Goal: Task Accomplishment & Management: Manage account settings

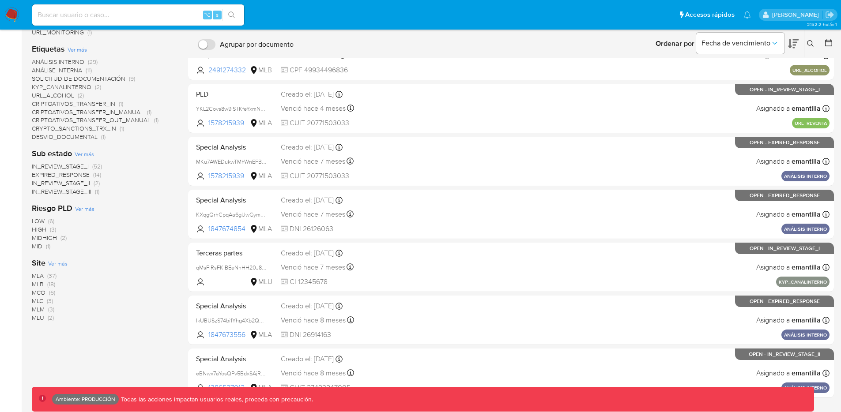
scroll to position [217, 0]
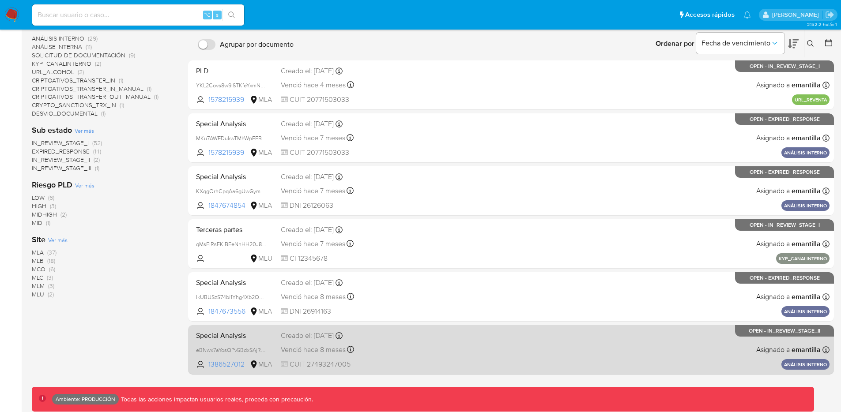
click at [437, 355] on div "Special Analysis eBNwx7aYosQPv5BdxSAjRDuF 1386527012 MLA Creado el: 17/09/2024 …" at bounding box center [510, 349] width 637 height 45
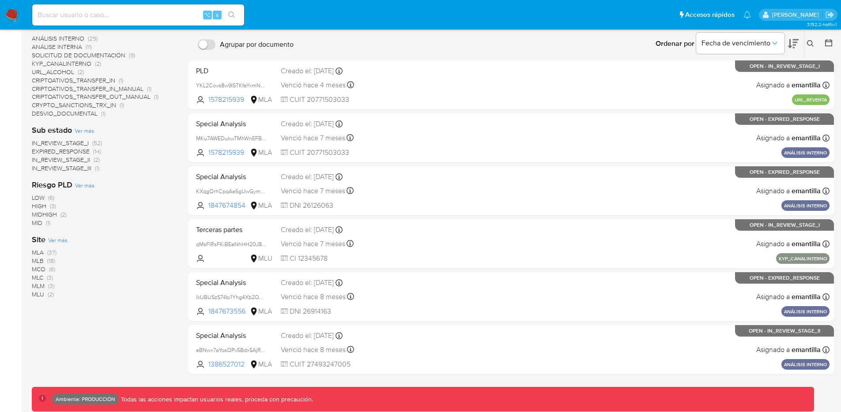
scroll to position [0, 0]
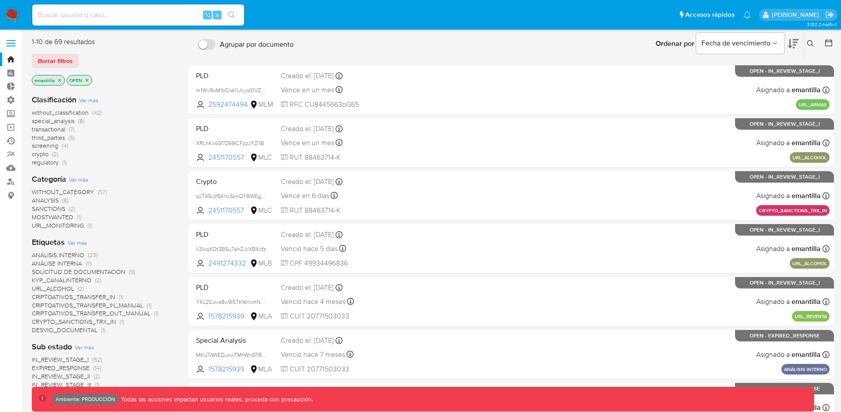
click at [11, 147] on link "Ejecuciones automáticas" at bounding box center [52, 141] width 105 height 14
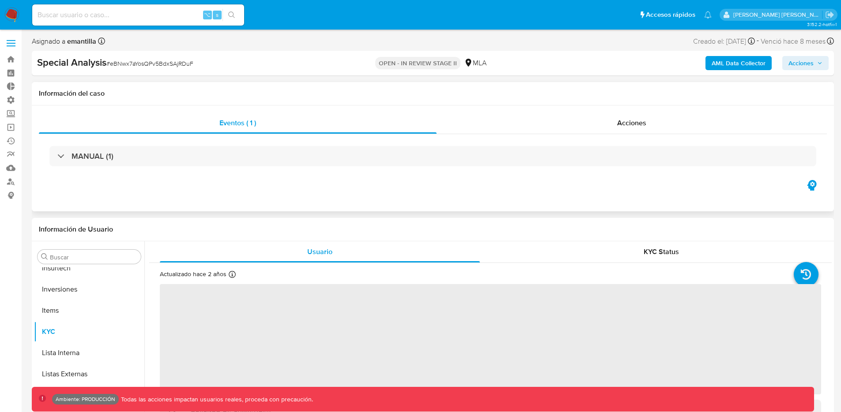
scroll to position [394, 0]
select select "10"
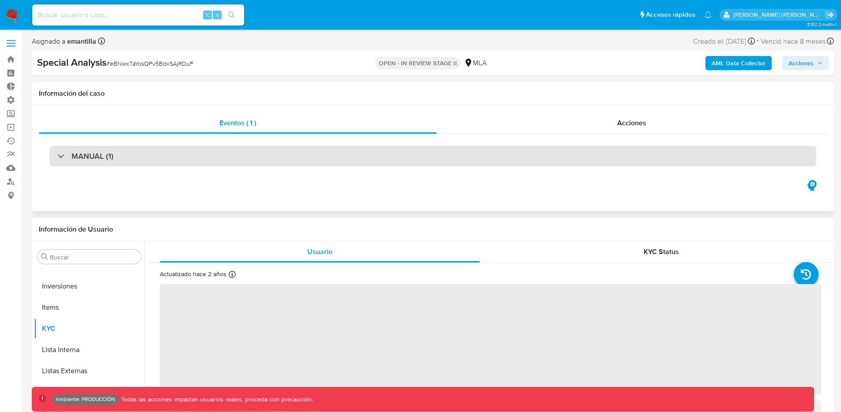
click at [352, 163] on div "MANUAL (1)" at bounding box center [432, 156] width 766 height 20
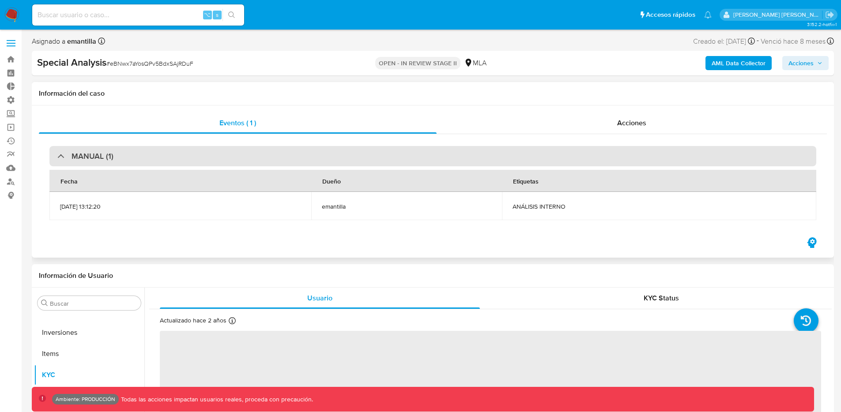
click at [352, 163] on div "MANUAL (1)" at bounding box center [432, 156] width 766 height 20
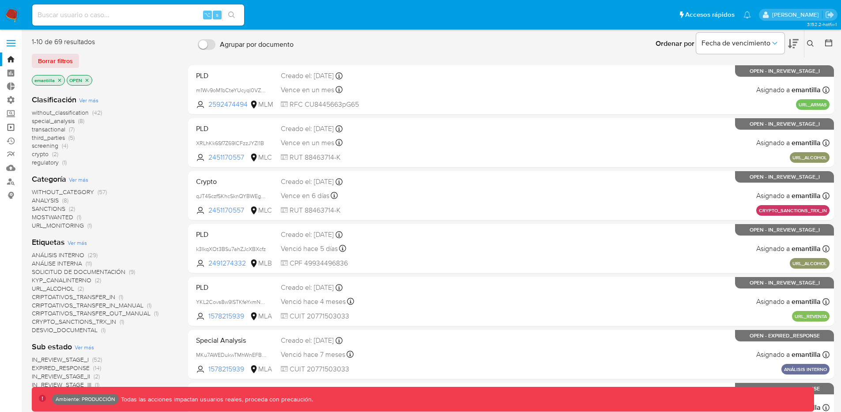
click at [12, 127] on link "Operaciones masivas" at bounding box center [52, 127] width 105 height 14
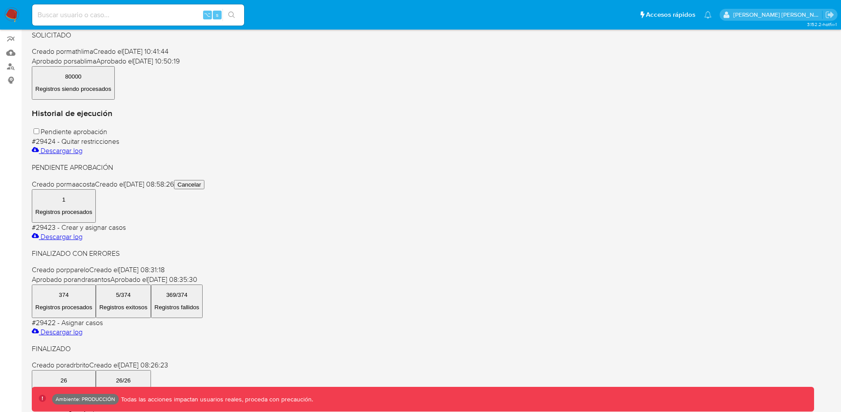
scroll to position [121, 0]
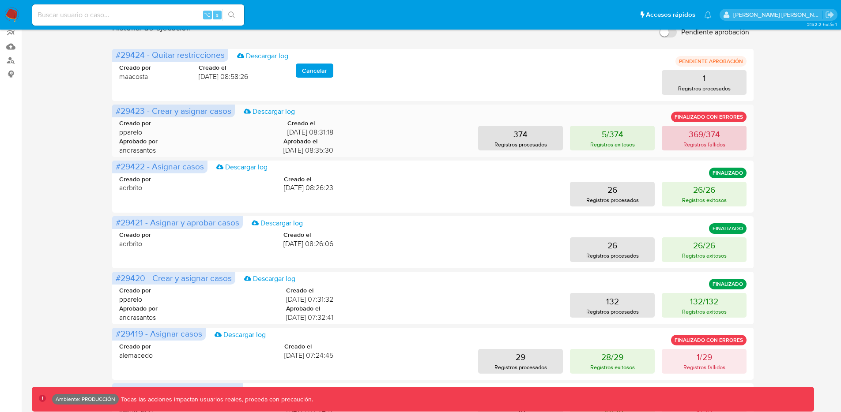
click at [705, 139] on p "369/374" at bounding box center [703, 134] width 31 height 12
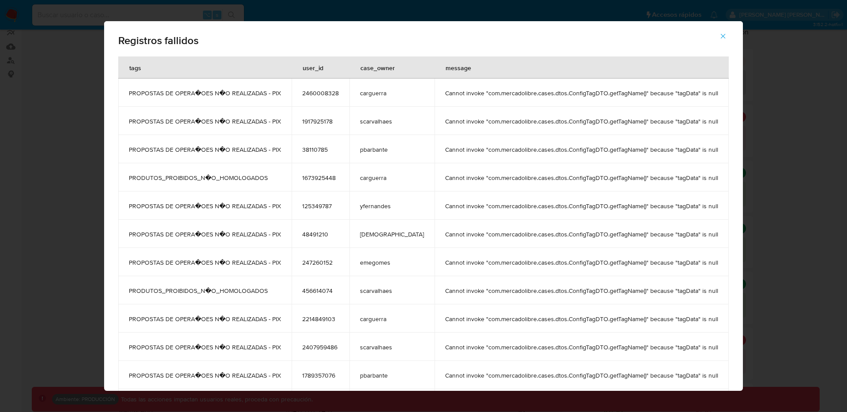
drag, startPoint x: 142, startPoint y: 150, endPoint x: 293, endPoint y: 149, distance: 150.9
click at [292, 149] on td "PROPOSTAS DE OPERA�OES N�O REALIZADAS - PIX" at bounding box center [204, 149] width 173 height 28
click at [721, 35] on icon "button" at bounding box center [723, 36] width 5 height 5
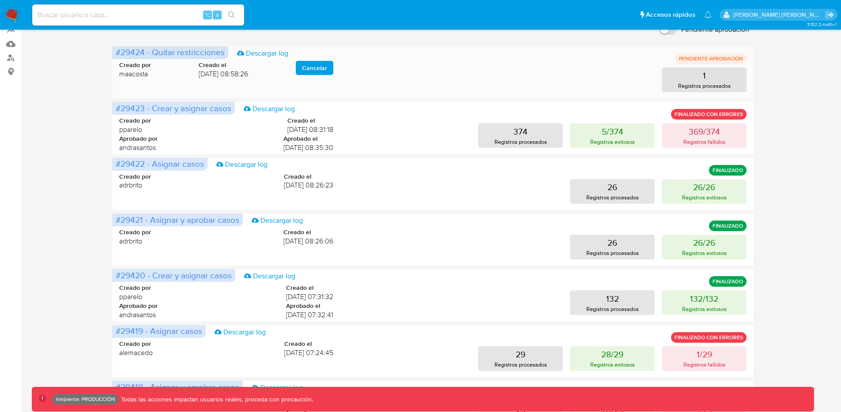
scroll to position [76, 0]
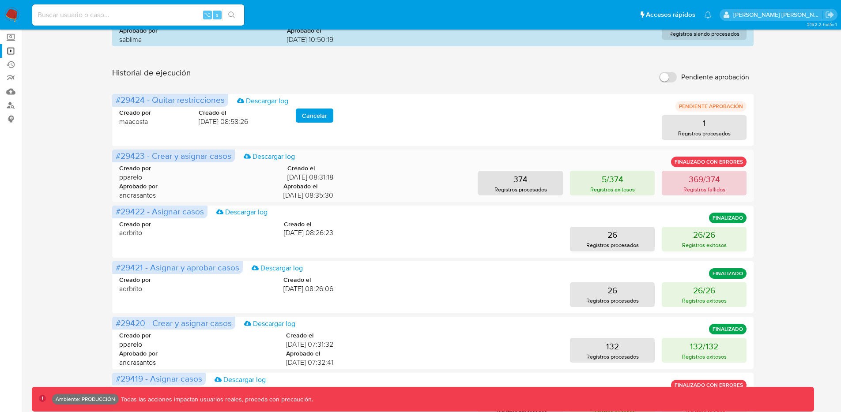
click at [702, 183] on p "369/374" at bounding box center [703, 179] width 31 height 12
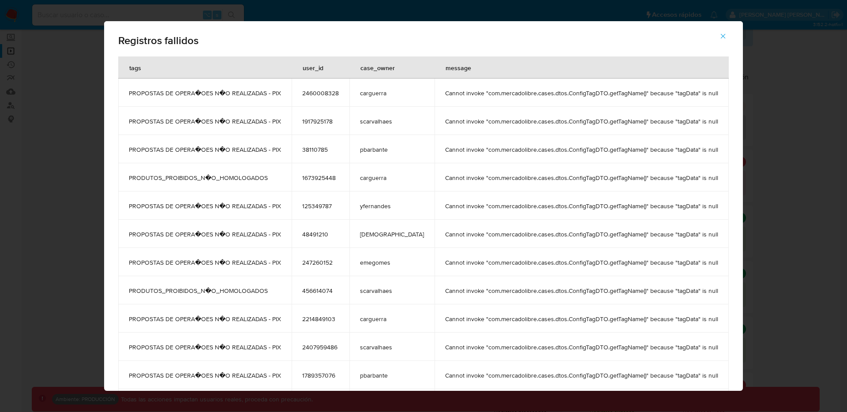
drag, startPoint x: 294, startPoint y: 94, endPoint x: 139, endPoint y: 95, distance: 155.3
click at [139, 95] on td "PROPOSTAS DE OPERA�OES N�O REALIZADAS - PIX" at bounding box center [204, 93] width 173 height 28
click at [721, 36] on icon "button" at bounding box center [723, 36] width 5 height 5
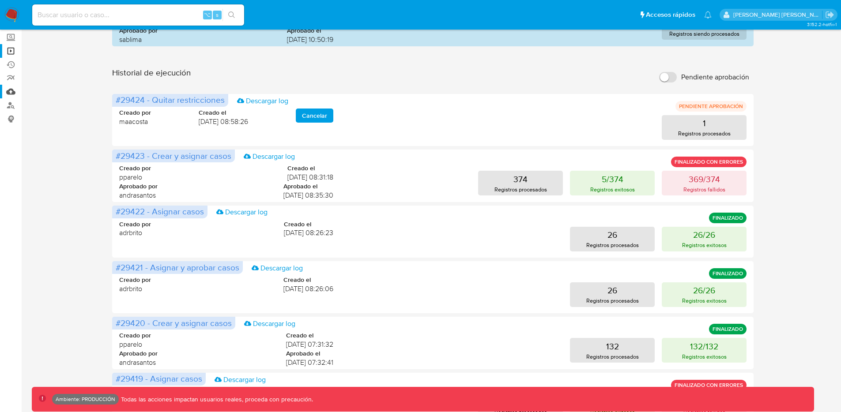
scroll to position [62, 0]
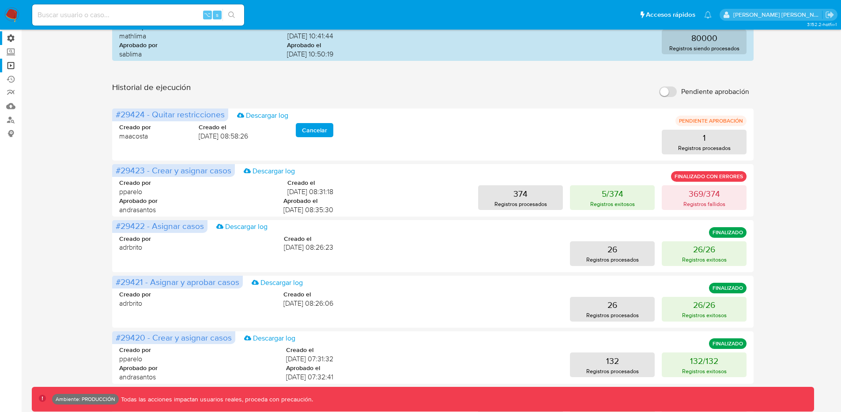
click at [10, 35] on label "Administración" at bounding box center [52, 38] width 105 height 14
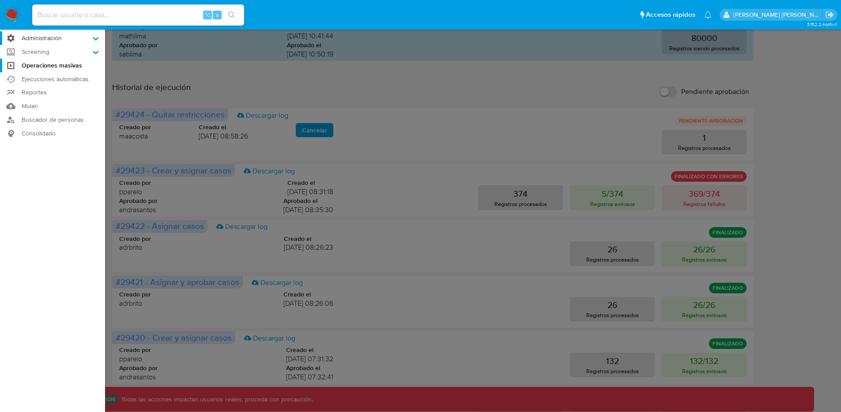
click at [0, 0] on input "Administración" at bounding box center [0, 0] width 0 height 0
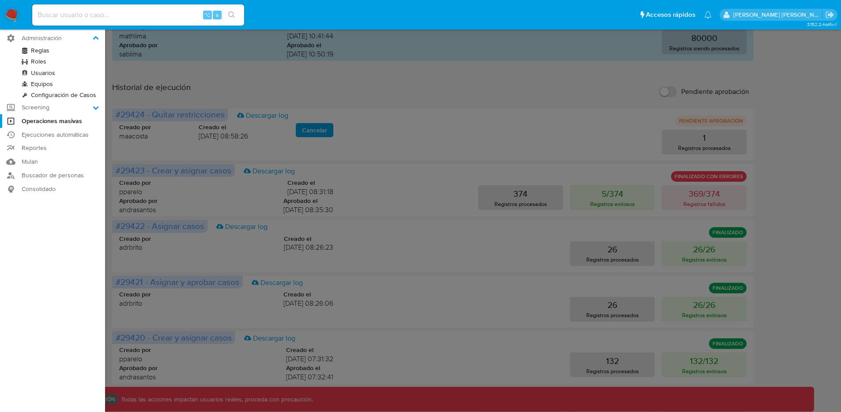
click at [41, 95] on link "Configuración de Casos" at bounding box center [52, 95] width 105 height 11
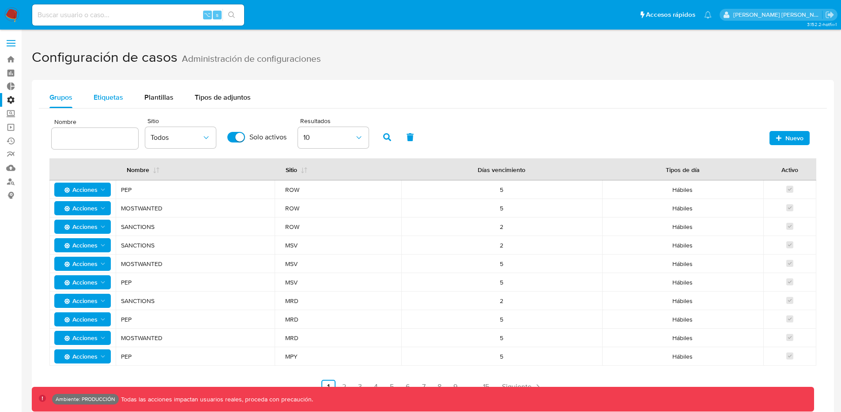
click at [113, 99] on span "Etiquetas" at bounding box center [109, 97] width 30 height 10
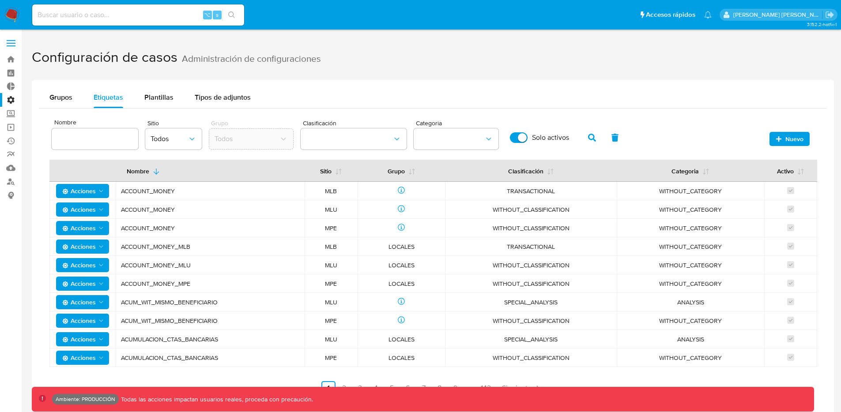
click at [113, 143] on input at bounding box center [95, 138] width 86 height 11
drag, startPoint x: 76, startPoint y: 143, endPoint x: 33, endPoint y: 143, distance: 43.7
click at [33, 143] on div "Grupos Etiquetas Plantillas Tipos de adjuntos Nombre PROPOSTAS DE OPERAOES NO R…" at bounding box center [433, 245] width 802 height 330
click at [90, 139] on input "PROPOSTAS DE OPERAOES NO REALIZADAS - PIX" at bounding box center [95, 138] width 86 height 11
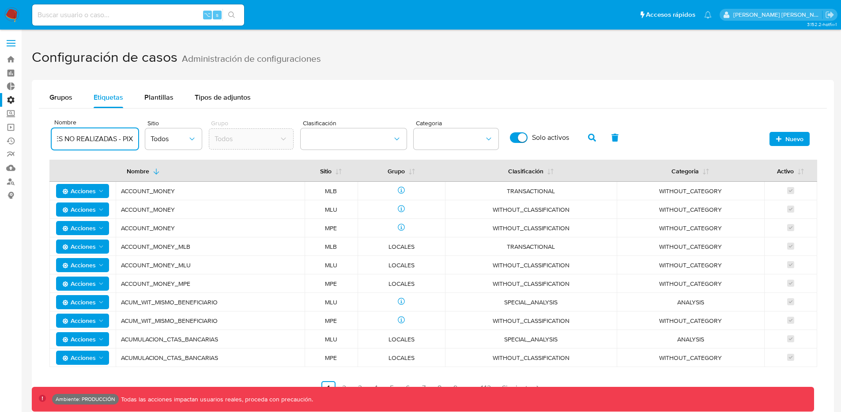
drag, startPoint x: 99, startPoint y: 140, endPoint x: 121, endPoint y: 140, distance: 22.5
click at [121, 140] on input "PROPOSTAS DE OPERAOES NO REALIZADAS - PIX" at bounding box center [95, 138] width 86 height 11
click at [597, 137] on button "button" at bounding box center [591, 137] width 23 height 21
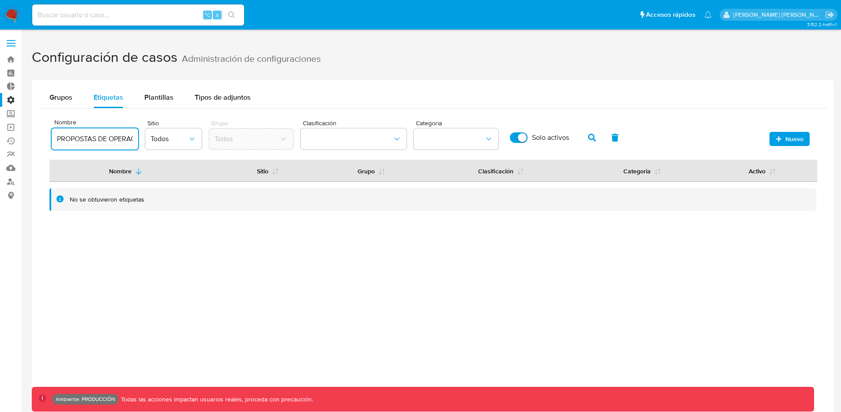
click at [107, 137] on input "PROPOSTAS DE OPERAOES NO REALIZADAS - PIX" at bounding box center [95, 138] width 86 height 11
click at [102, 141] on input "PROPOSTAS DE OPERAOES NO REALIZADAS - PIX" at bounding box center [95, 138] width 86 height 11
drag, startPoint x: 98, startPoint y: 141, endPoint x: 193, endPoint y: 140, distance: 94.9
click at [193, 140] on div "Nombre PROPOSTAS DE OPERAOES NO REALIZADAS - PIX Sitio Todos Grupo Todos Clasif…" at bounding box center [339, 135] width 574 height 38
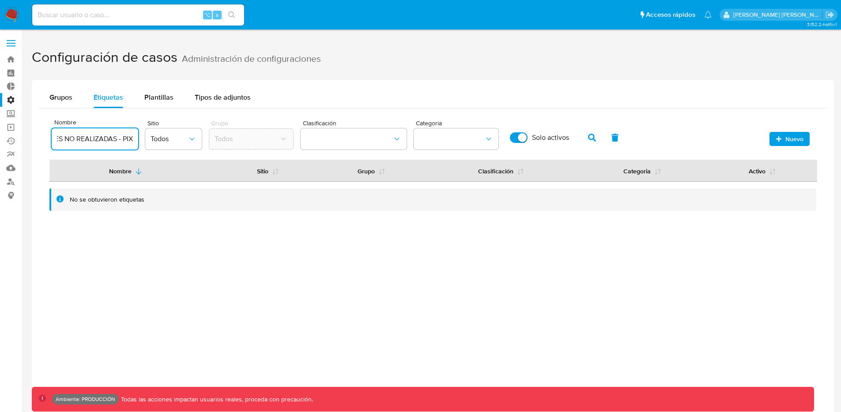
click at [120, 139] on input "PROPOSTAS DE OPERAOES NO REALIZADAS - PIX" at bounding box center [95, 138] width 86 height 11
drag, startPoint x: 120, startPoint y: 139, endPoint x: 33, endPoint y: 130, distance: 87.4
click at [33, 130] on div "Grupos Etiquetas Plantillas Tipos de adjuntos Nombre PROPOSTAS DE OPERAOES NO R…" at bounding box center [433, 152] width 802 height 145
type input "PIX"
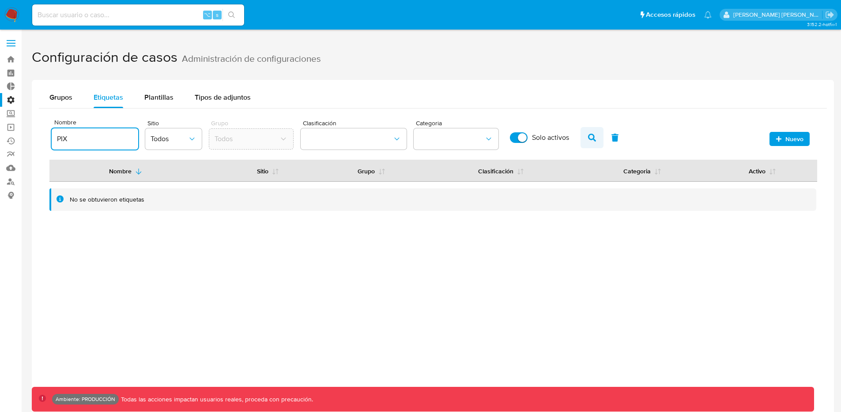
click at [589, 138] on icon "button" at bounding box center [592, 138] width 8 height 8
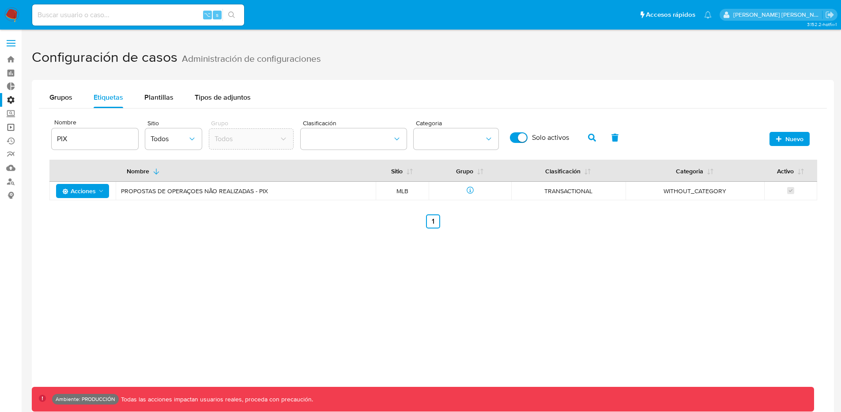
click at [15, 128] on link "Operaciones masivas" at bounding box center [52, 127] width 105 height 14
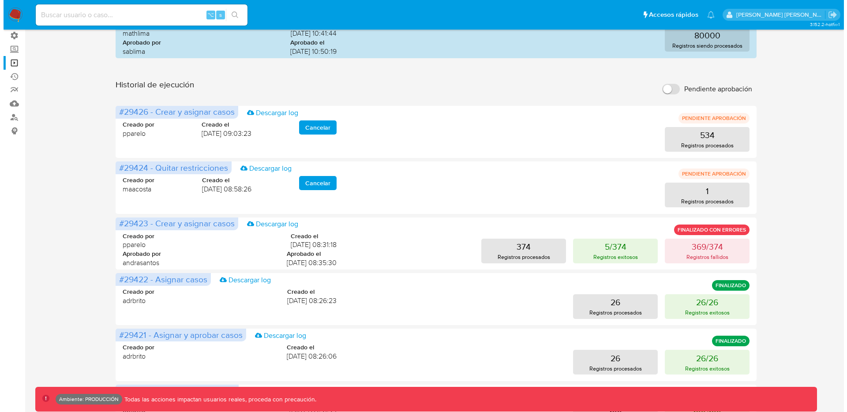
scroll to position [67, 0]
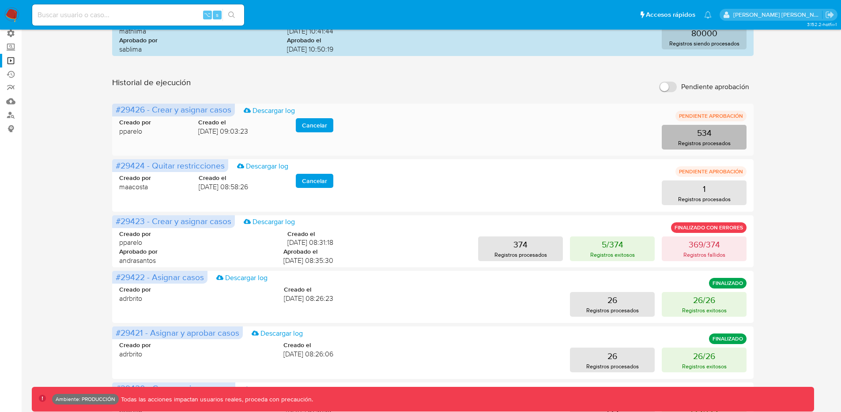
click at [712, 136] on button "534 Registros procesados" at bounding box center [703, 137] width 85 height 25
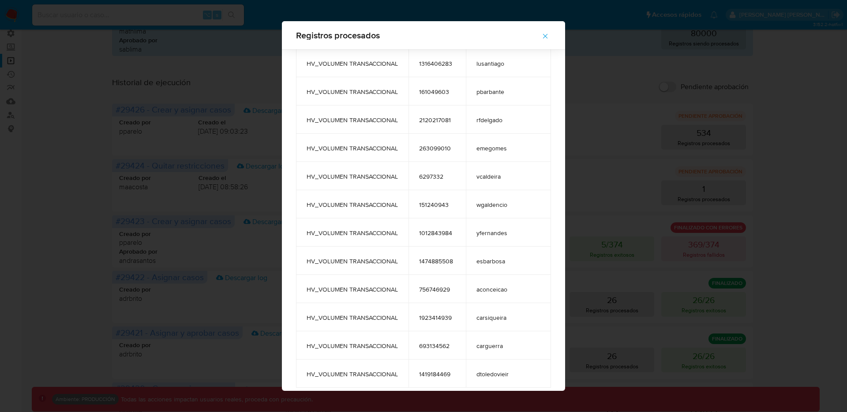
scroll to position [14774, 0]
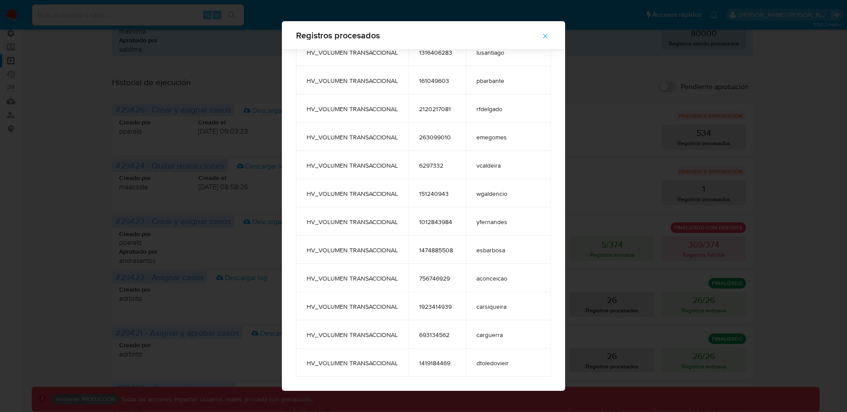
click at [538, 38] on button "button" at bounding box center [545, 36] width 31 height 21
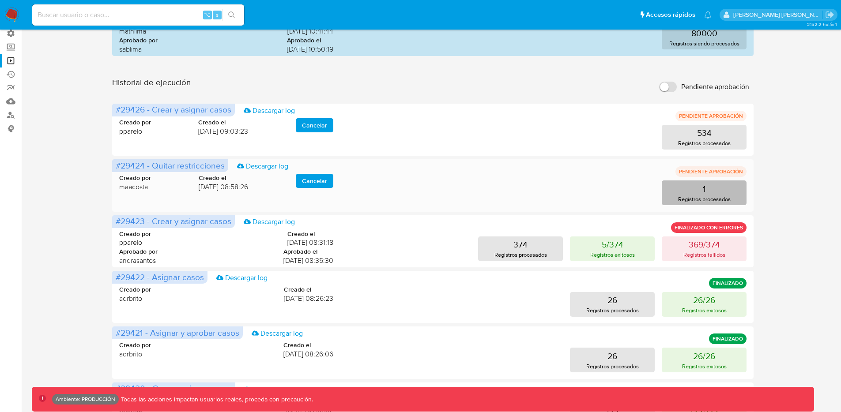
click at [716, 193] on button "1 Registros procesados" at bounding box center [703, 192] width 85 height 25
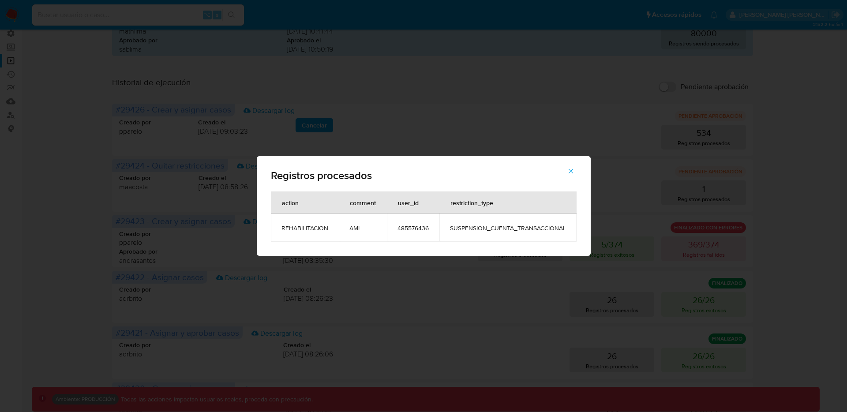
click at [573, 169] on icon "button" at bounding box center [571, 171] width 8 height 8
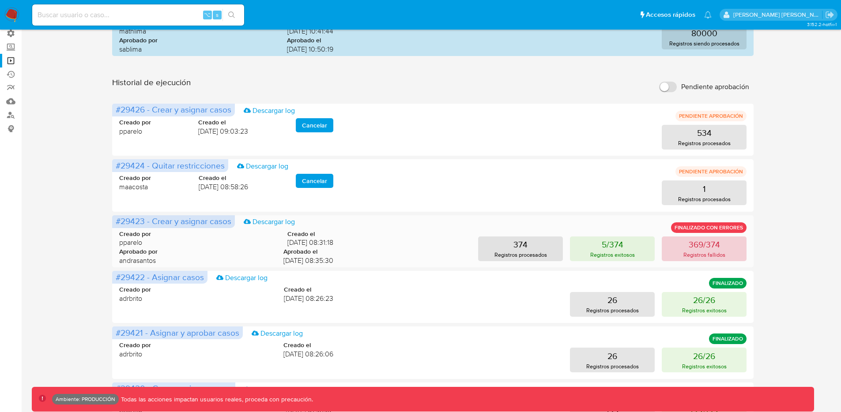
click at [699, 248] on p "369/374" at bounding box center [703, 244] width 31 height 12
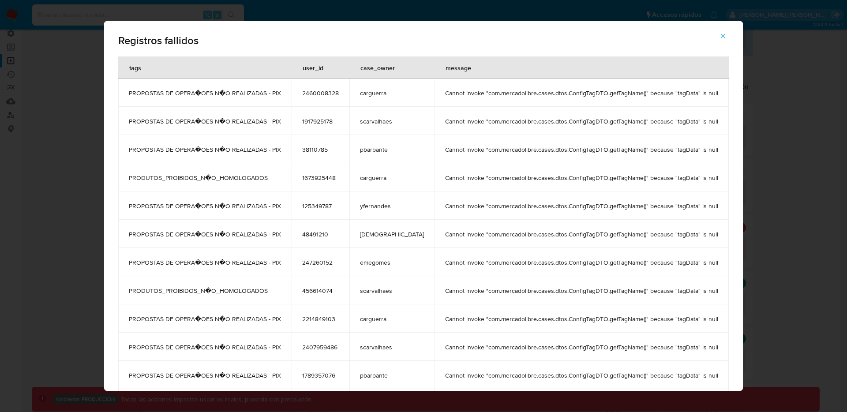
drag, startPoint x: 141, startPoint y: 94, endPoint x: 294, endPoint y: 93, distance: 153.1
click at [292, 93] on td "PROPOSTAS DE OPERA�OES N�O REALIZADAS - PIX" at bounding box center [204, 93] width 173 height 28
click at [307, 41] on span "Registros fallidos" at bounding box center [423, 40] width 611 height 11
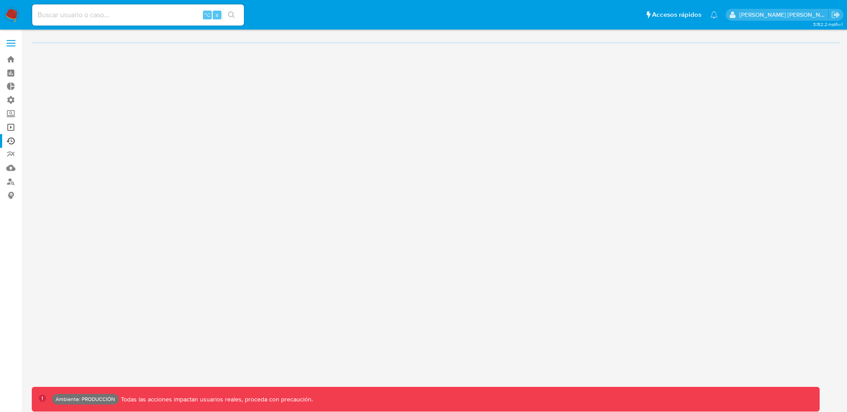
click at [12, 125] on link "Operaciones masivas" at bounding box center [52, 127] width 105 height 14
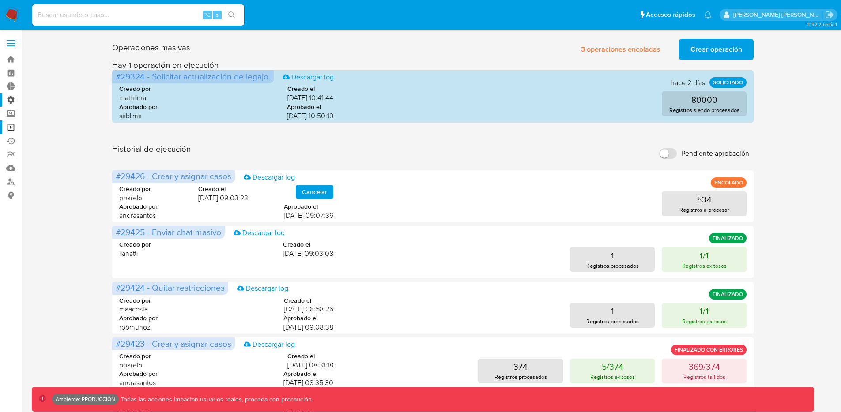
click at [13, 98] on label "Administración" at bounding box center [52, 100] width 105 height 14
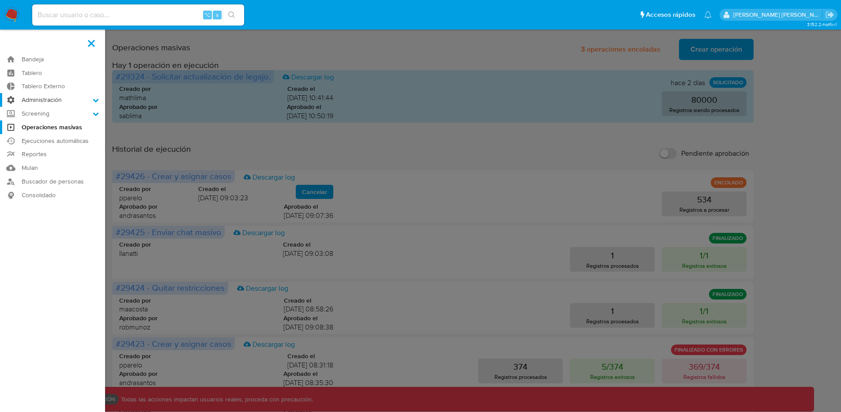
click at [0, 0] on input "Administración" at bounding box center [0, 0] width 0 height 0
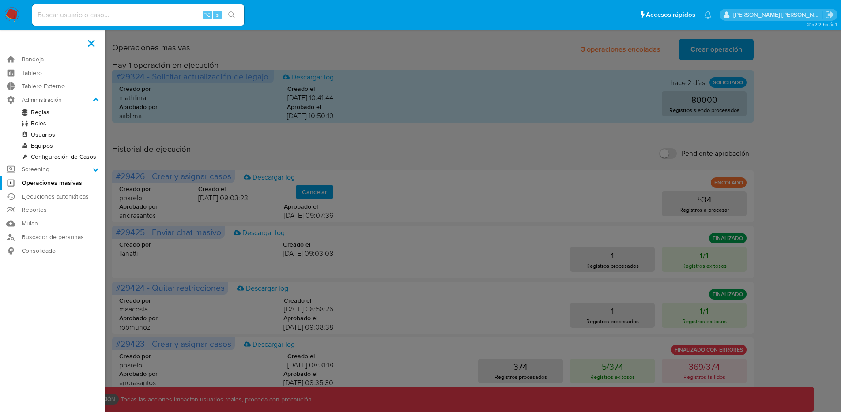
click at [56, 155] on link "Configuración de Casos" at bounding box center [52, 156] width 105 height 11
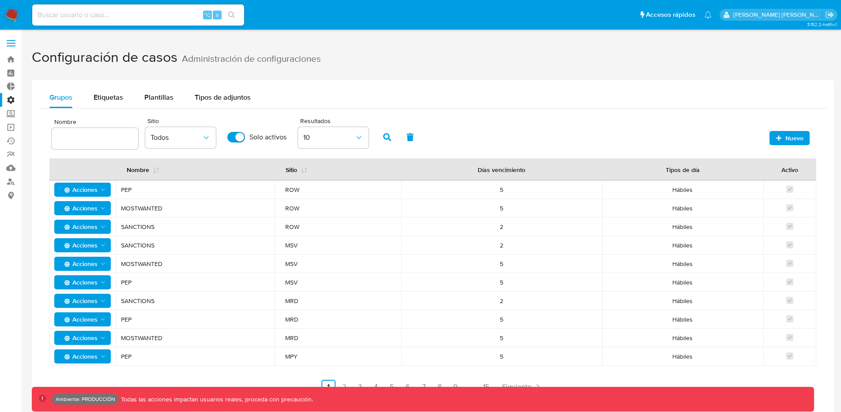
click at [125, 137] on input "text" at bounding box center [95, 138] width 86 height 11
type input "PIX"
click at [390, 138] on button "button" at bounding box center [386, 137] width 23 height 21
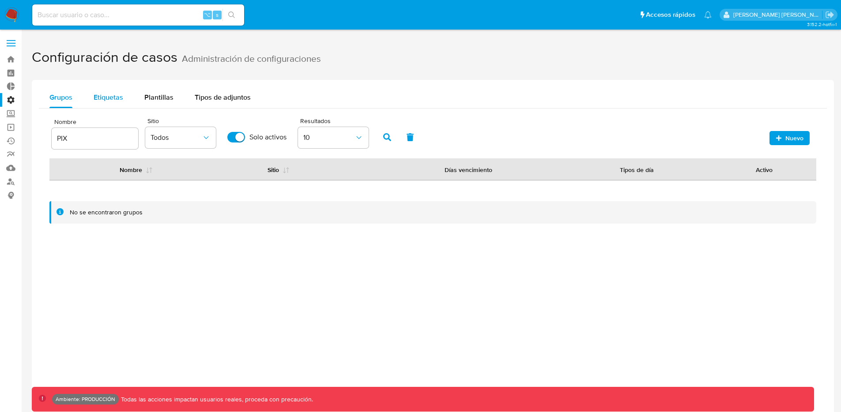
click at [113, 101] on span "Etiquetas" at bounding box center [109, 97] width 30 height 10
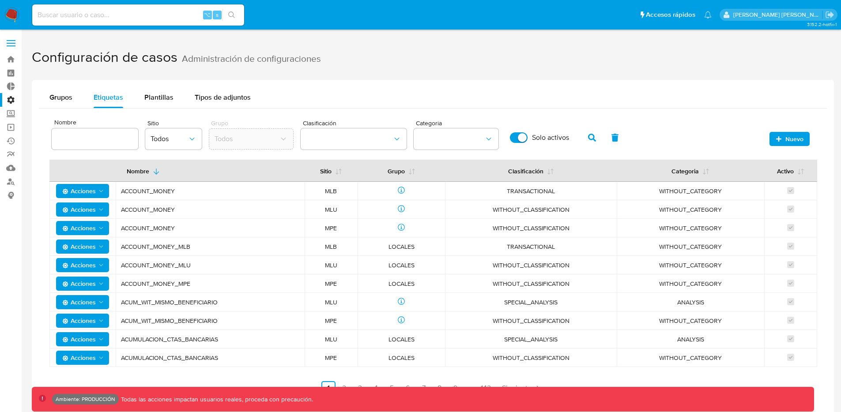
click at [104, 136] on input at bounding box center [95, 138] width 86 height 11
type input "PIX"
click at [591, 140] on icon "button" at bounding box center [592, 138] width 8 height 8
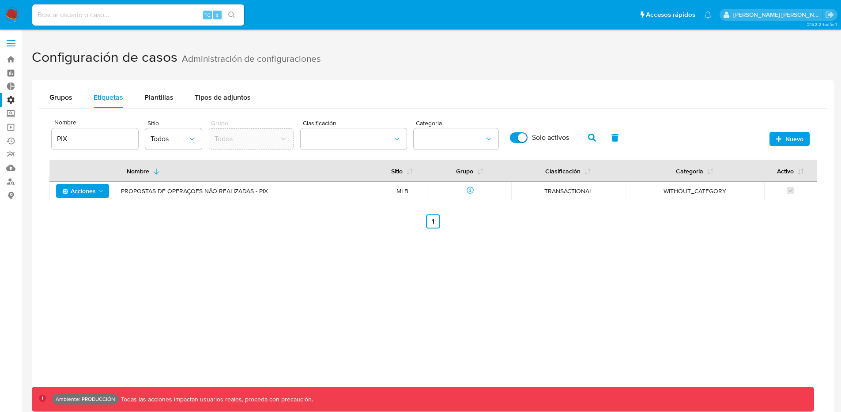
drag, startPoint x: 282, startPoint y: 189, endPoint x: 122, endPoint y: 188, distance: 160.6
click at [122, 188] on span "PROPOSTAS DE OPERAÇOES NÃO REALIZADAS - PIX" at bounding box center [245, 191] width 249 height 8
click at [173, 233] on div "Nombre PIX Sitio Todos Grupo Todos Clasificación Categoria Solo activos Nuevo N…" at bounding box center [433, 172] width 788 height 127
